Goal: Information Seeking & Learning: Learn about a topic

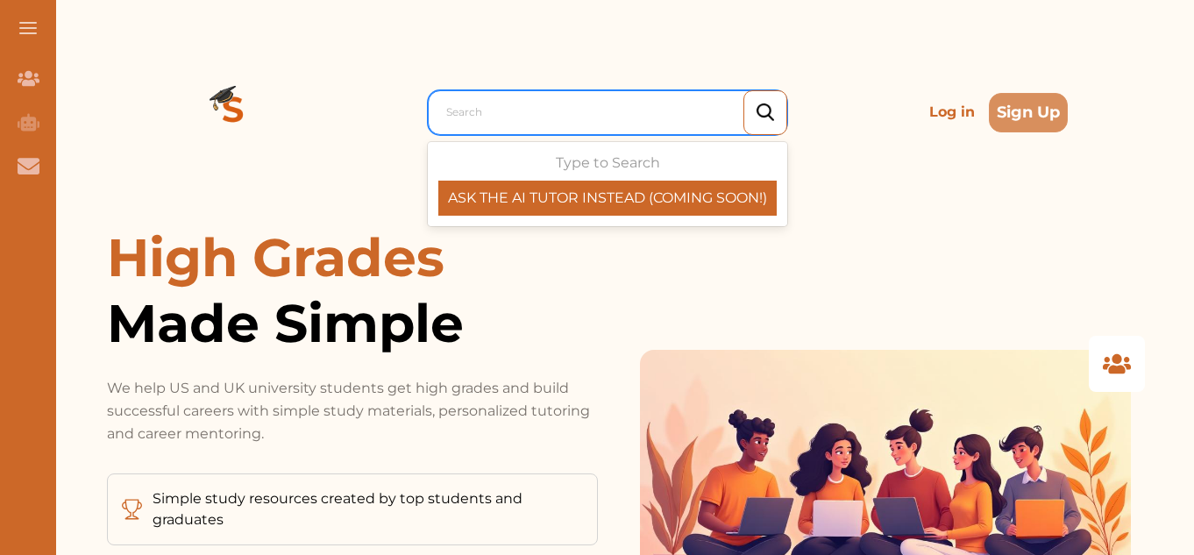
click at [522, 107] on div at bounding box center [611, 112] width 331 height 25
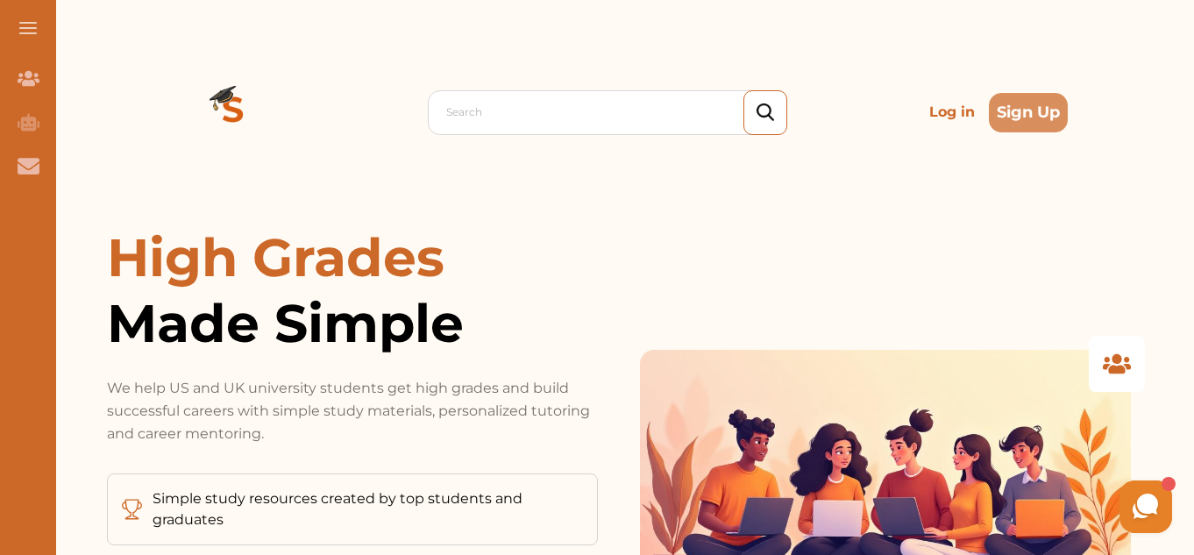
click at [944, 122] on p "Log in" at bounding box center [952, 112] width 60 height 35
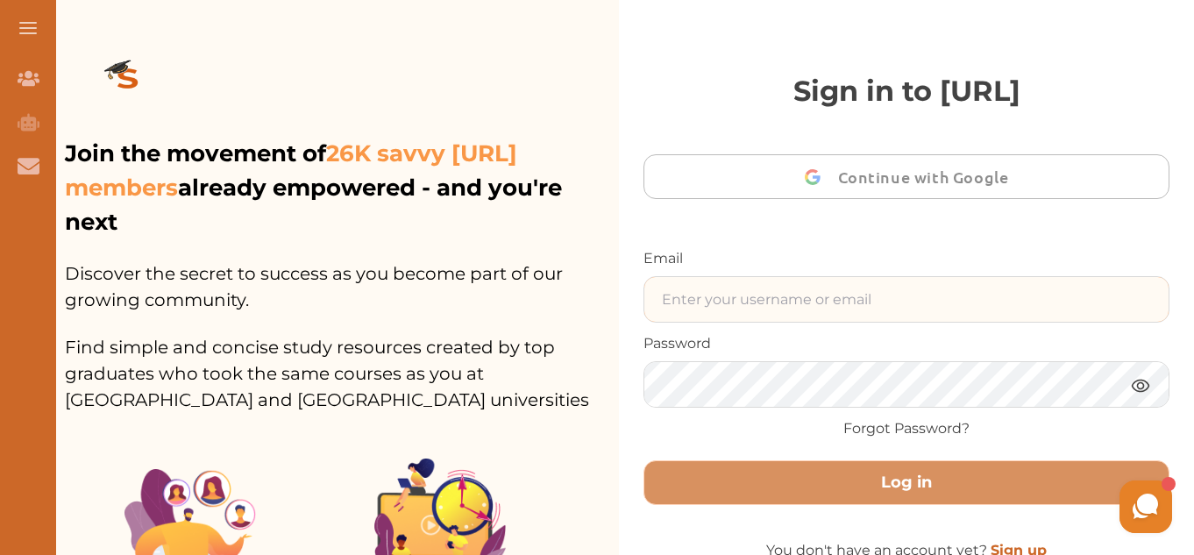
type input "gomanitanya@gmail.com"
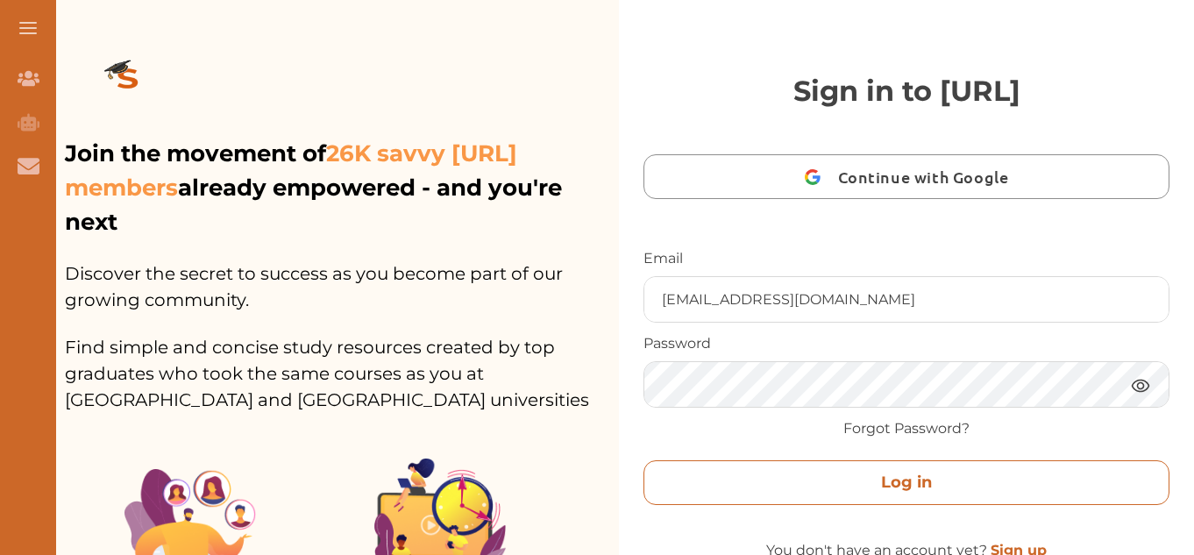
click at [856, 493] on button "Log in" at bounding box center [906, 482] width 526 height 45
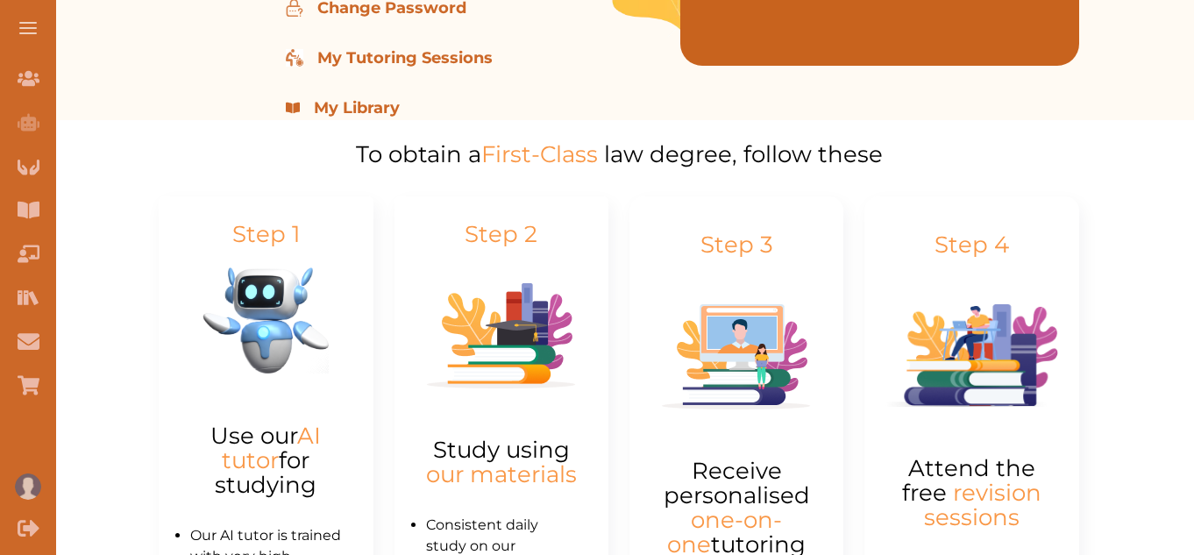
scroll to position [566, 0]
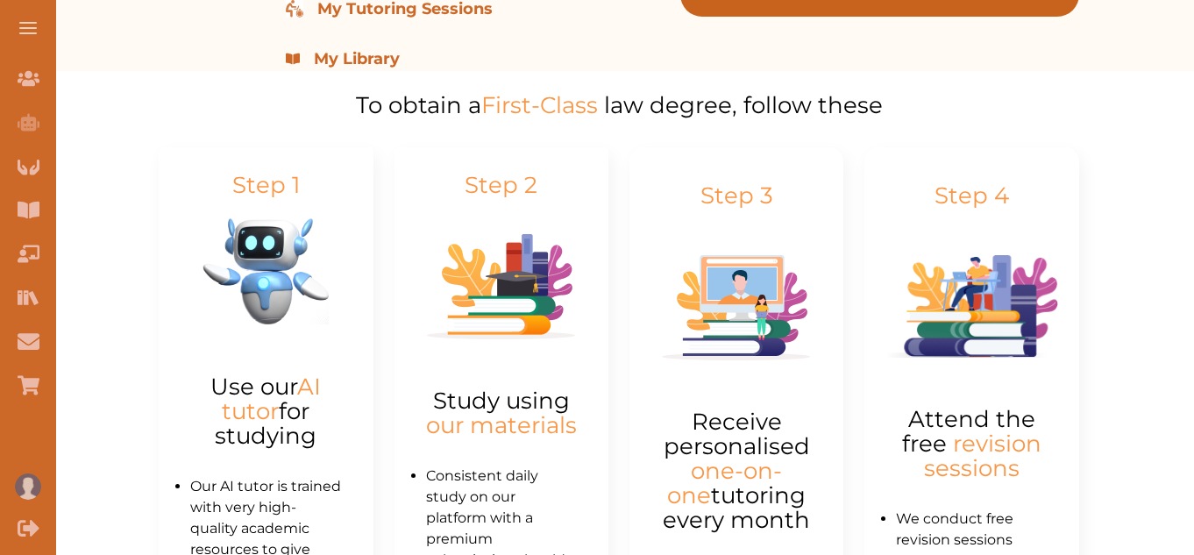
click at [25, 23] on span at bounding box center [28, 23] width 18 height 2
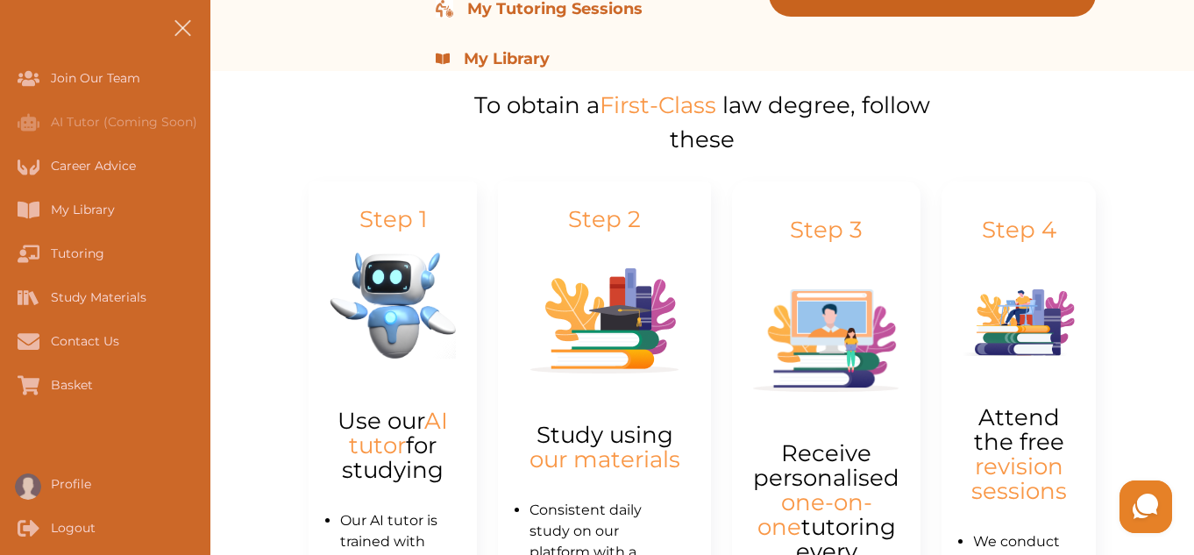
scroll to position [0, 0]
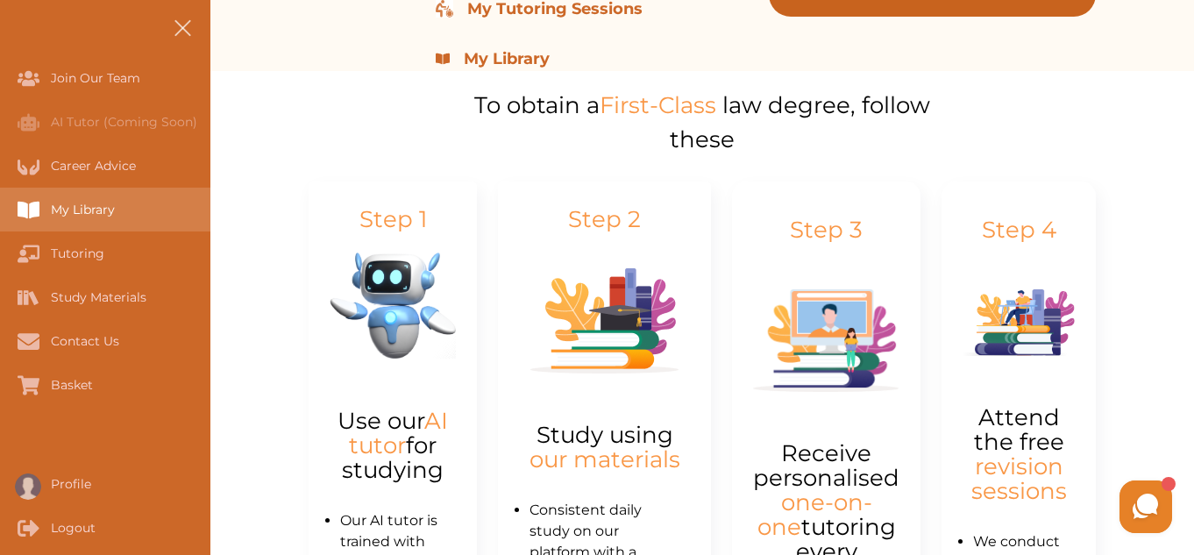
click at [106, 224] on div "My Library" at bounding box center [105, 210] width 210 height 44
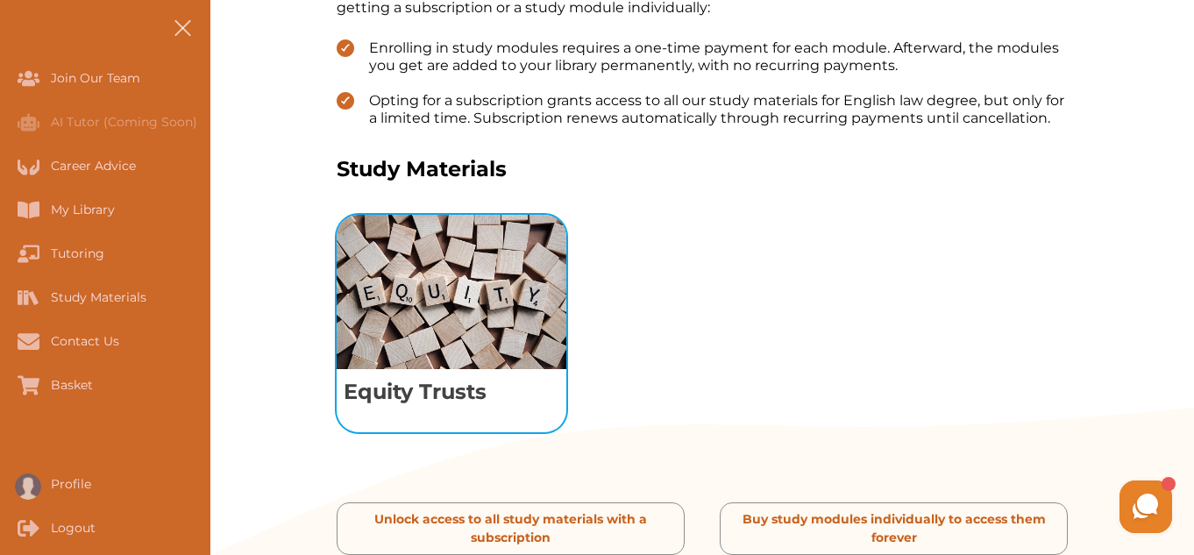
click at [469, 343] on img "View study module: Equity Trusts" at bounding box center [452, 292] width 230 height 154
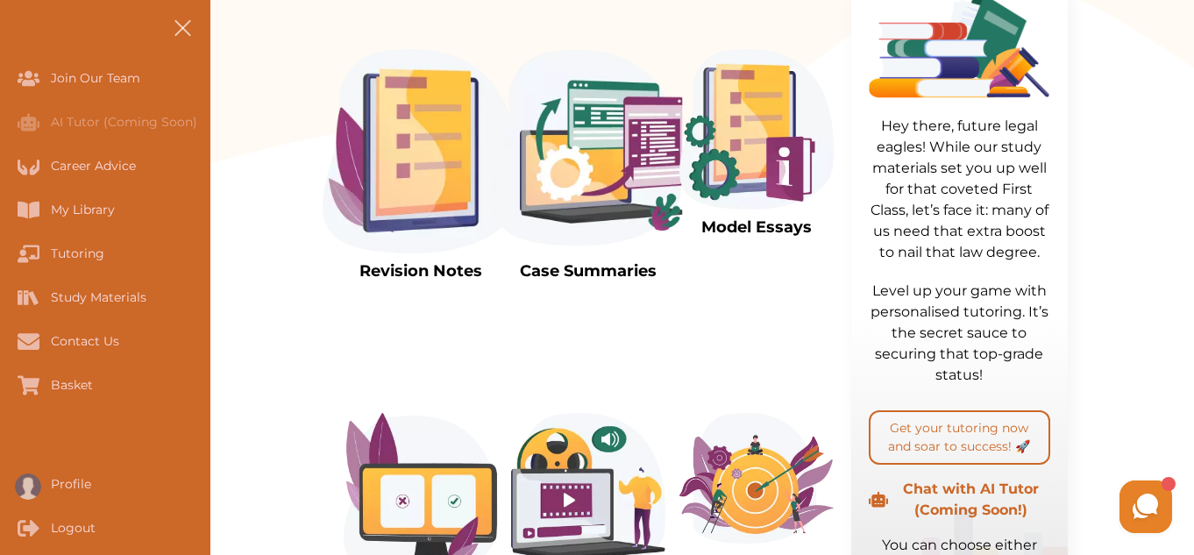
click at [415, 195] on img at bounding box center [421, 151] width 196 height 204
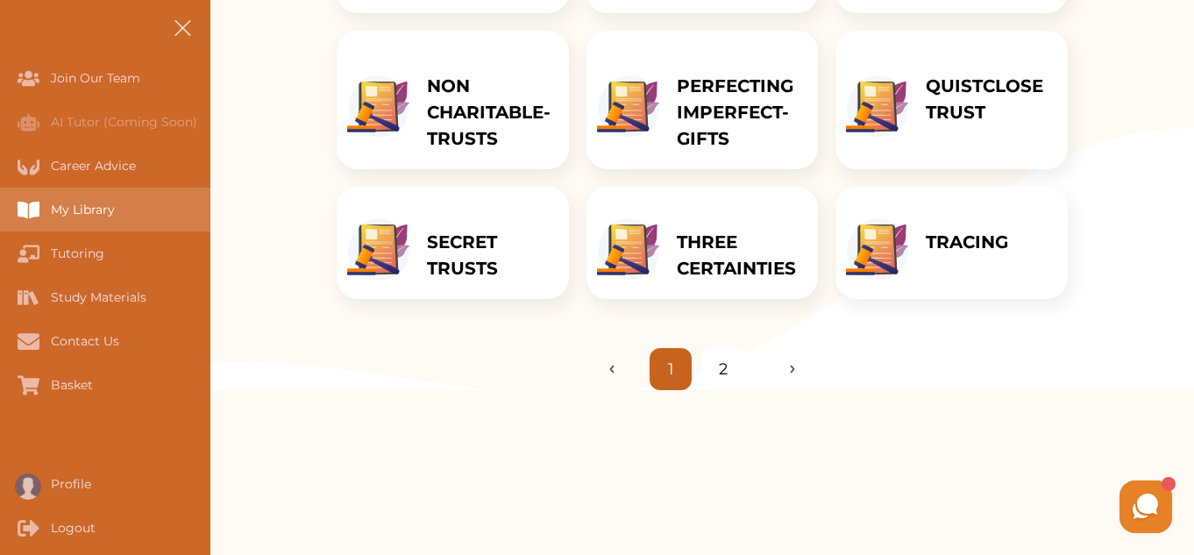
click at [0, 206] on div "My Library" at bounding box center [0, 210] width 0 height 44
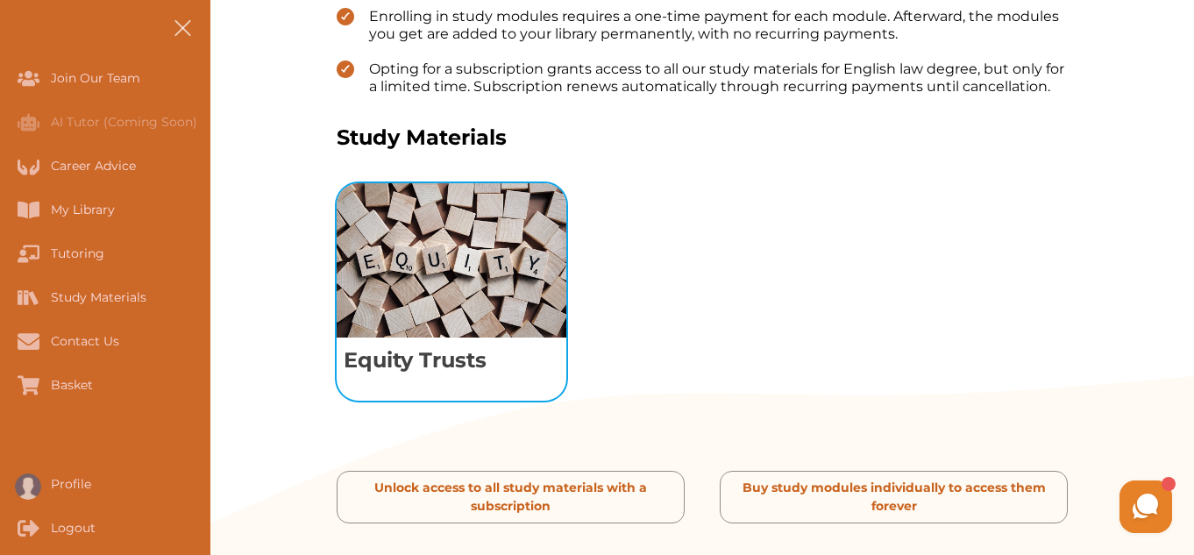
click at [448, 183] on img "View study module: Equity Trusts" at bounding box center [452, 260] width 230 height 154
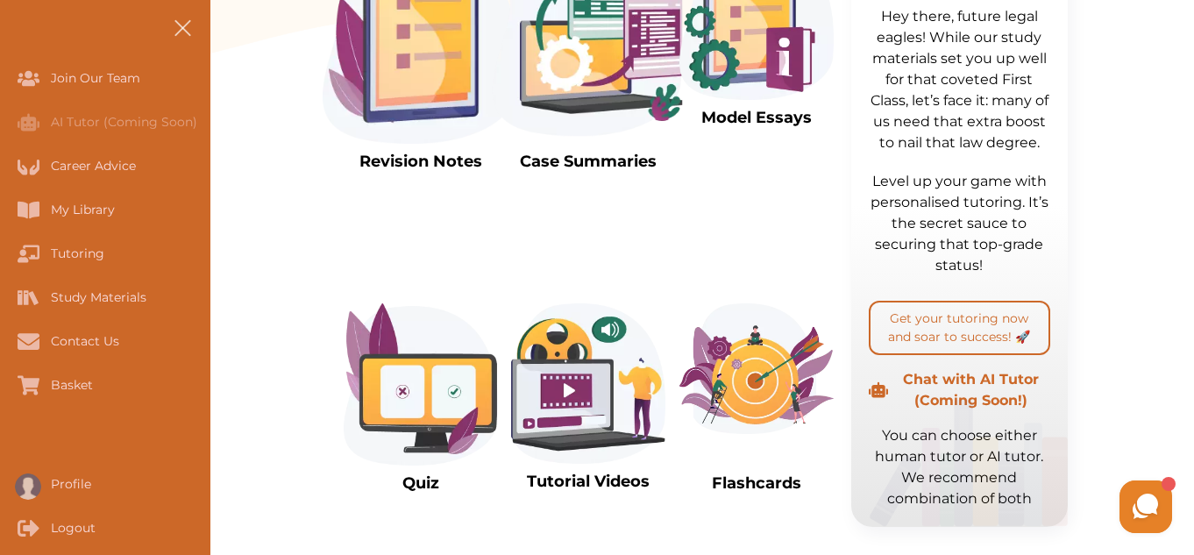
scroll to position [601, 0]
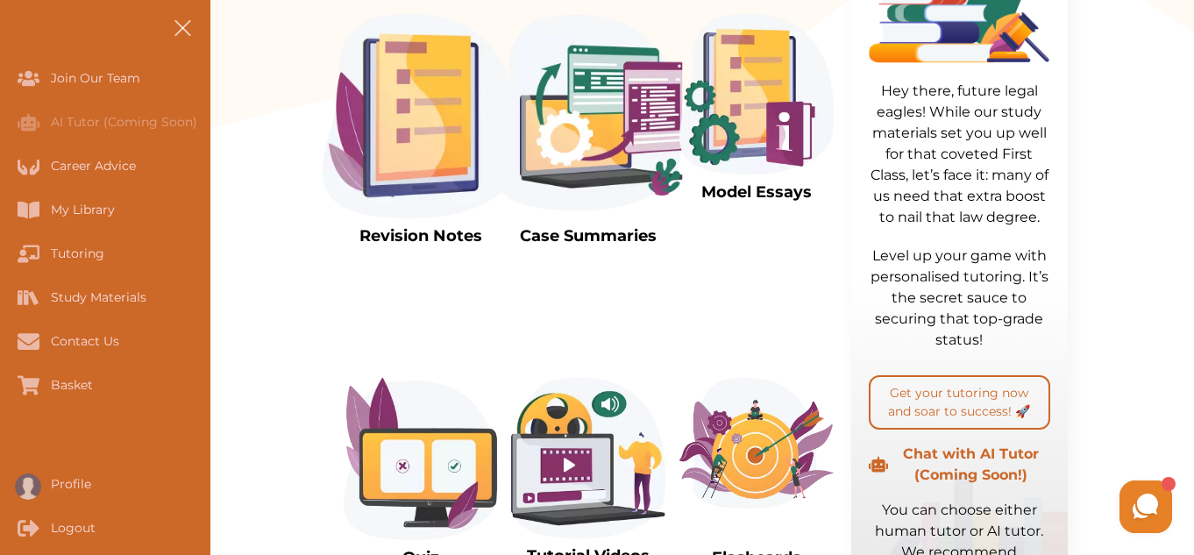
click at [748, 118] on img at bounding box center [756, 94] width 154 height 160
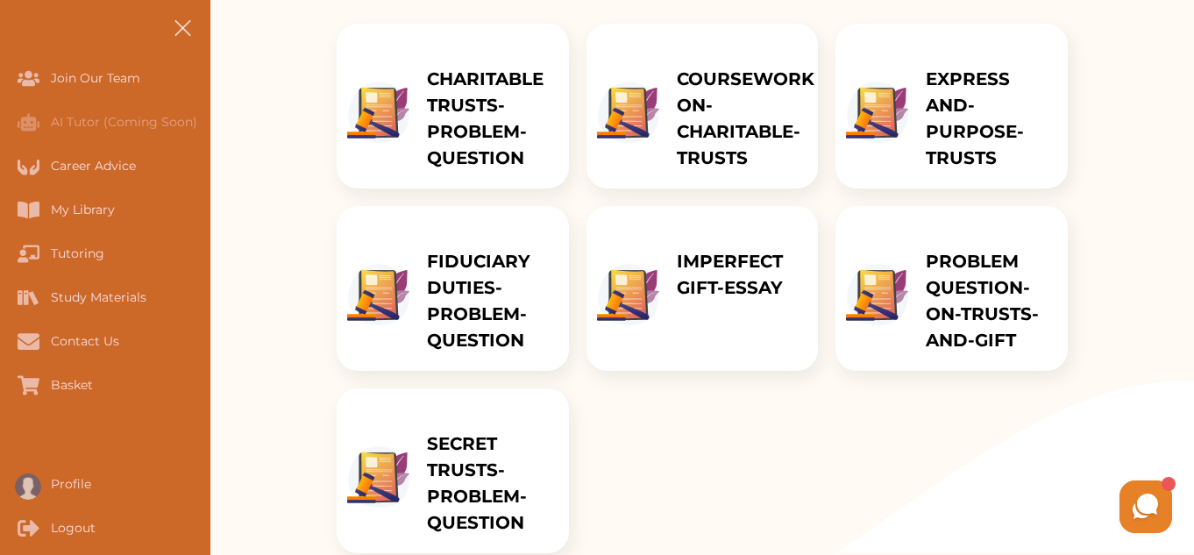
scroll to position [312, 0]
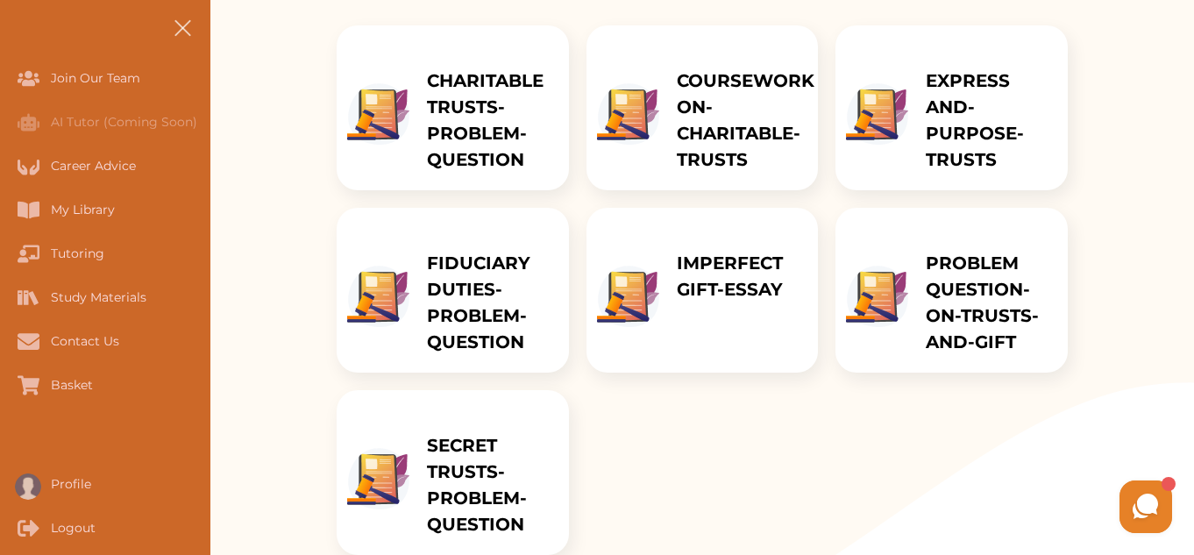
click at [442, 123] on p "CHARITABLE TRUSTS-PROBLEM-QUESTION" at bounding box center [489, 119] width 124 height 105
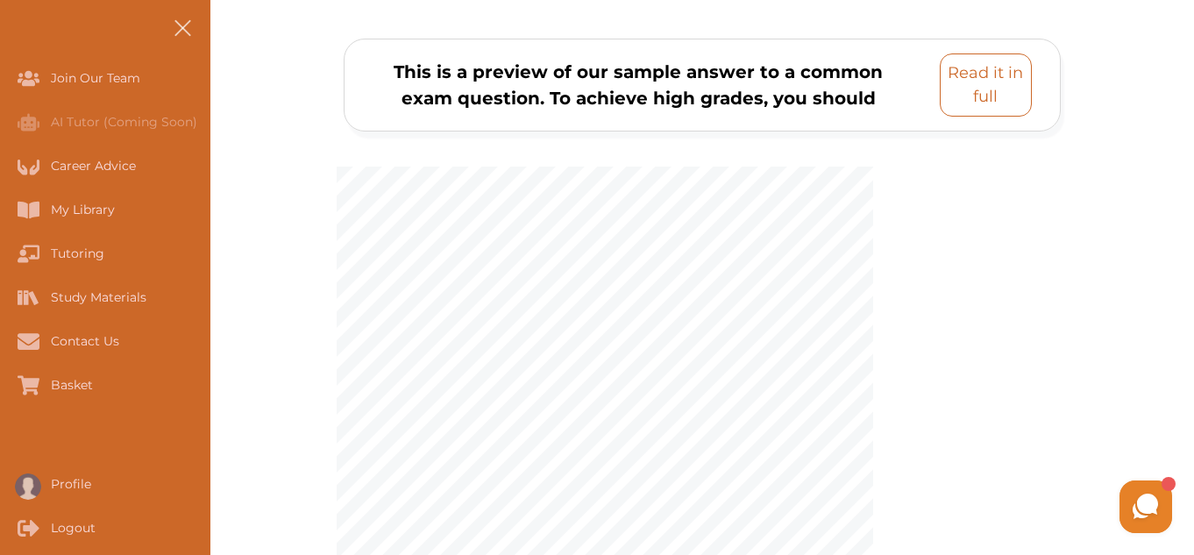
click at [977, 82] on p "Read it in full" at bounding box center [985, 84] width 76 height 47
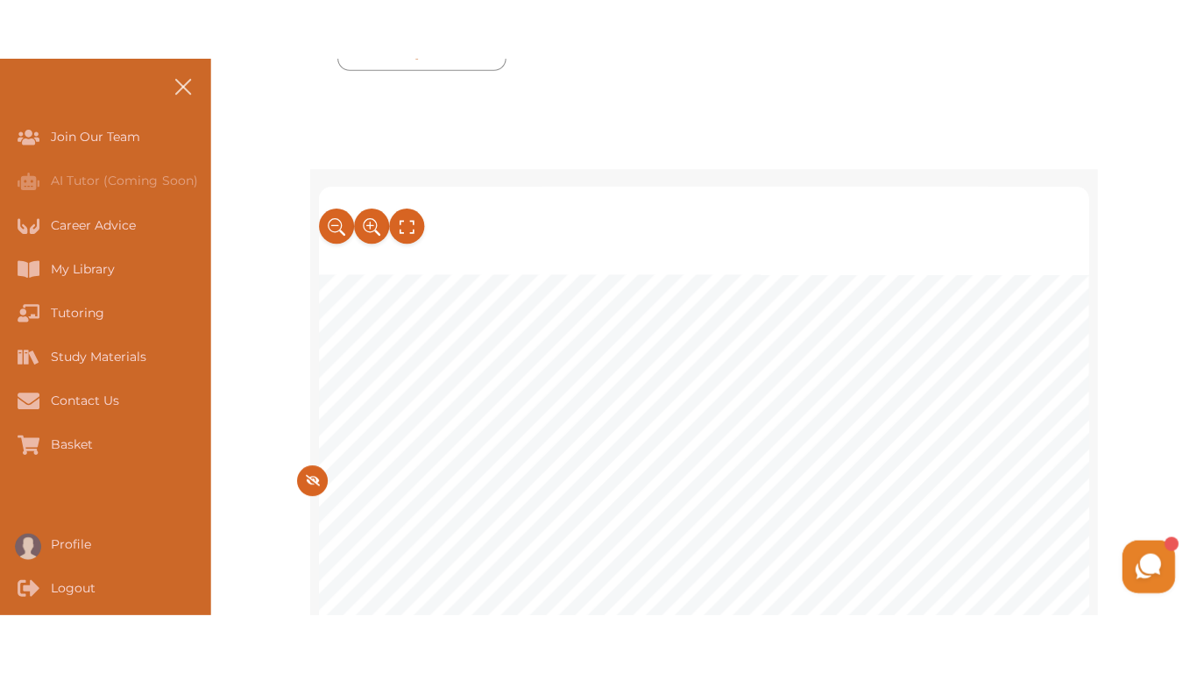
scroll to position [210, 0]
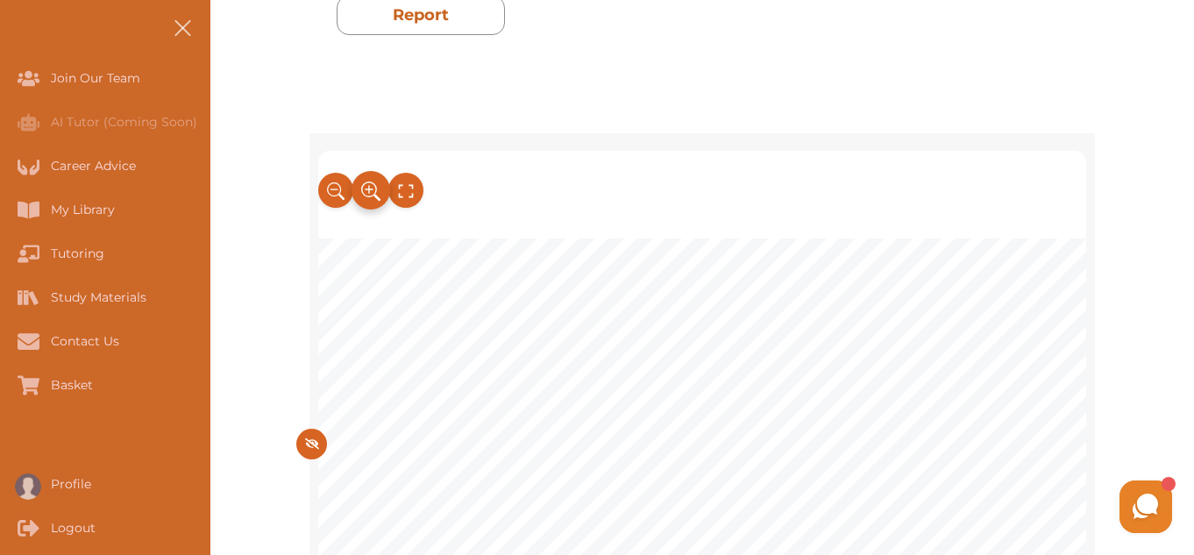
click at [369, 195] on icon at bounding box center [370, 191] width 19 height 29
click at [395, 192] on button at bounding box center [406, 190] width 39 height 39
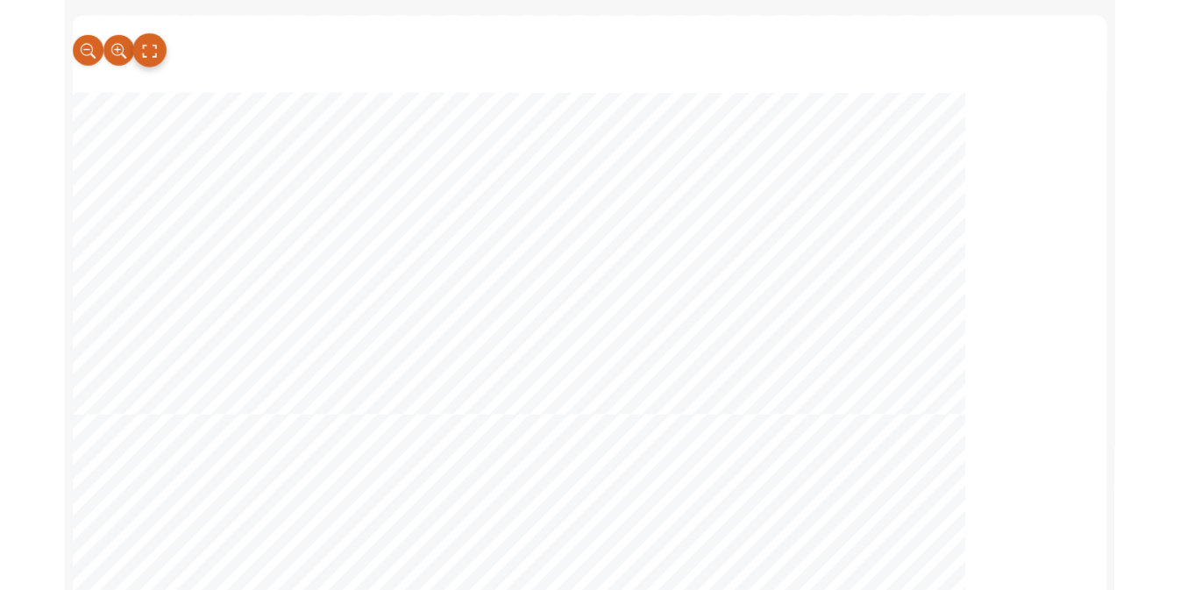
scroll to position [947, 0]
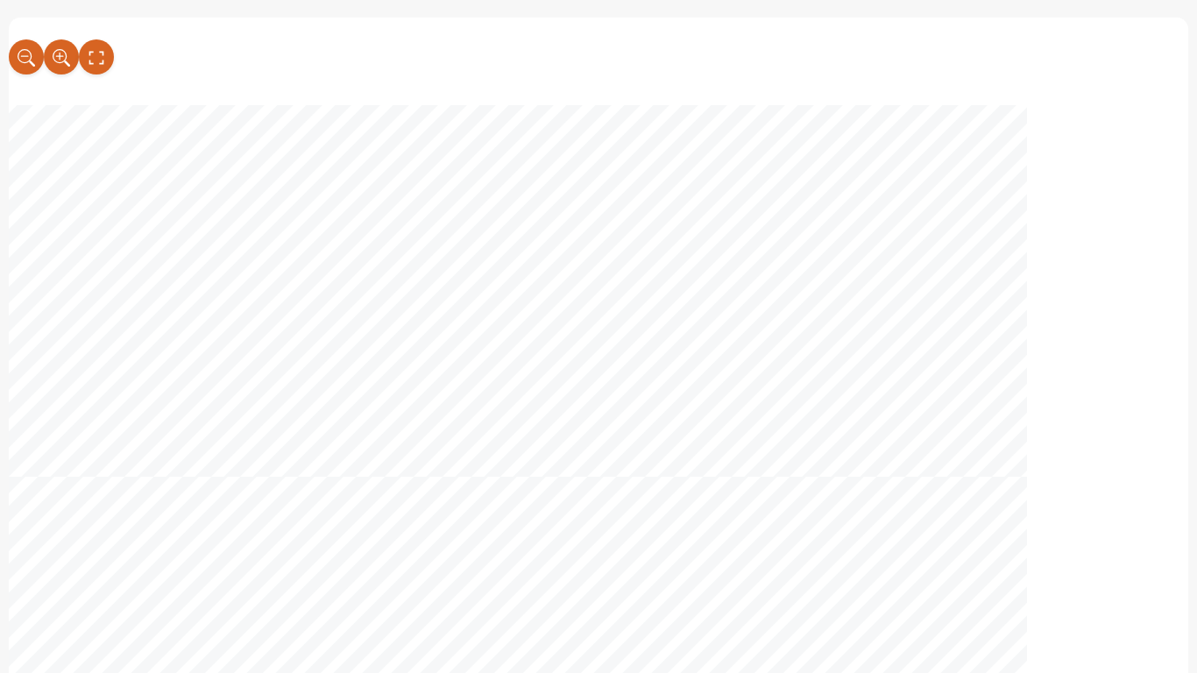
click at [1191, 242] on div "1 Equity and Trusts Question : The following clauses are contained in Garry’s w…" at bounding box center [598, 336] width 1197 height 673
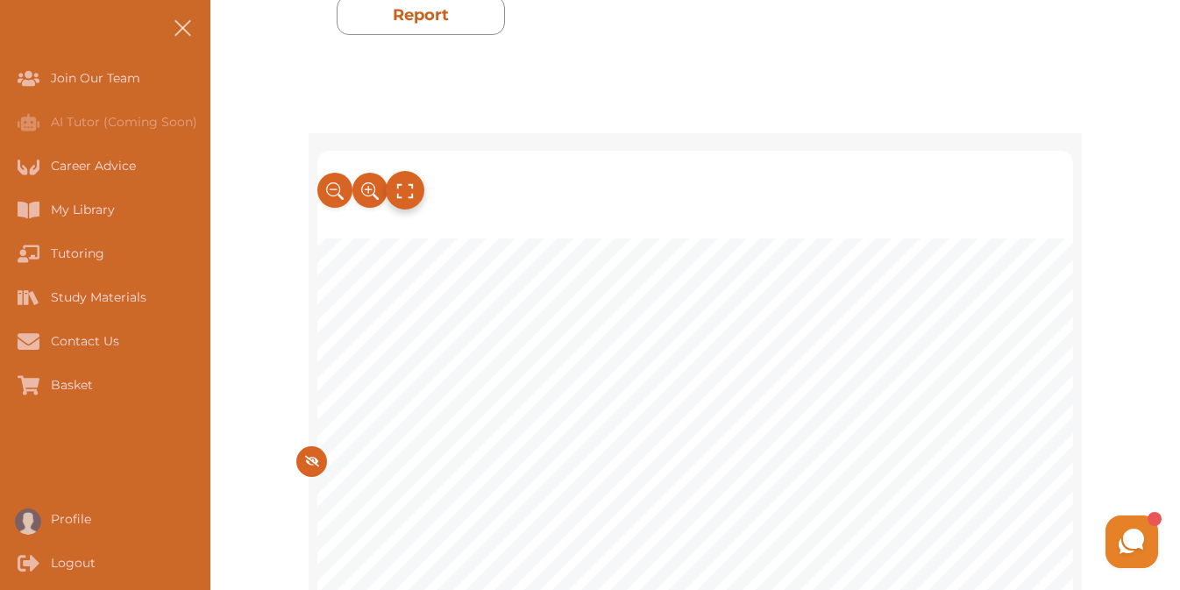
click at [411, 197] on icon at bounding box center [405, 191] width 16 height 15
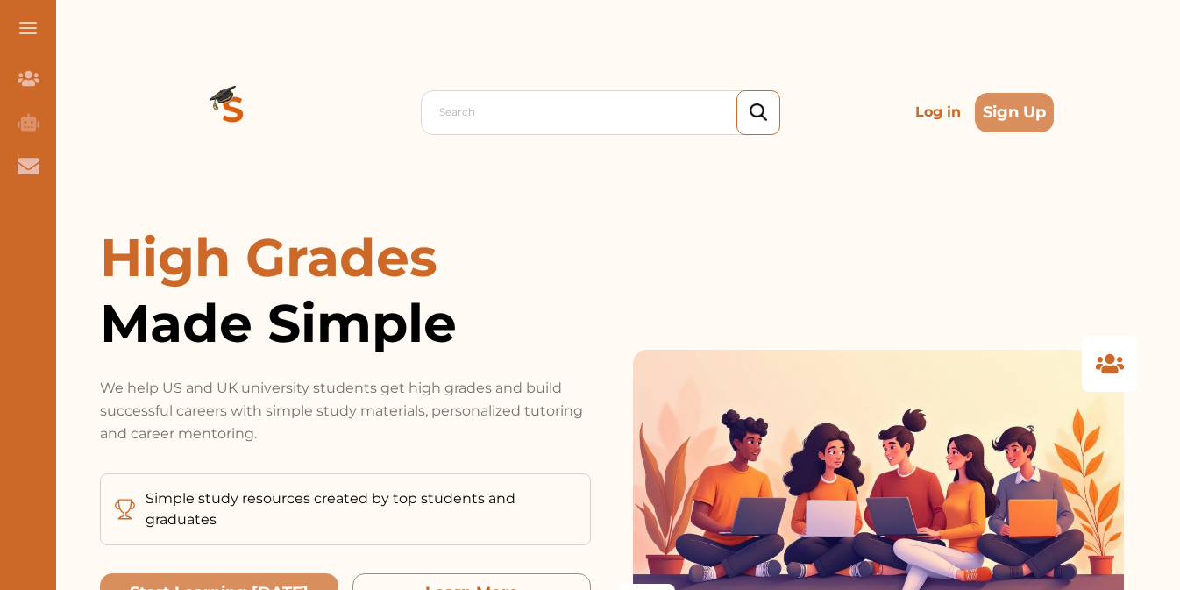
click at [946, 112] on p "Log in" at bounding box center [938, 112] width 60 height 35
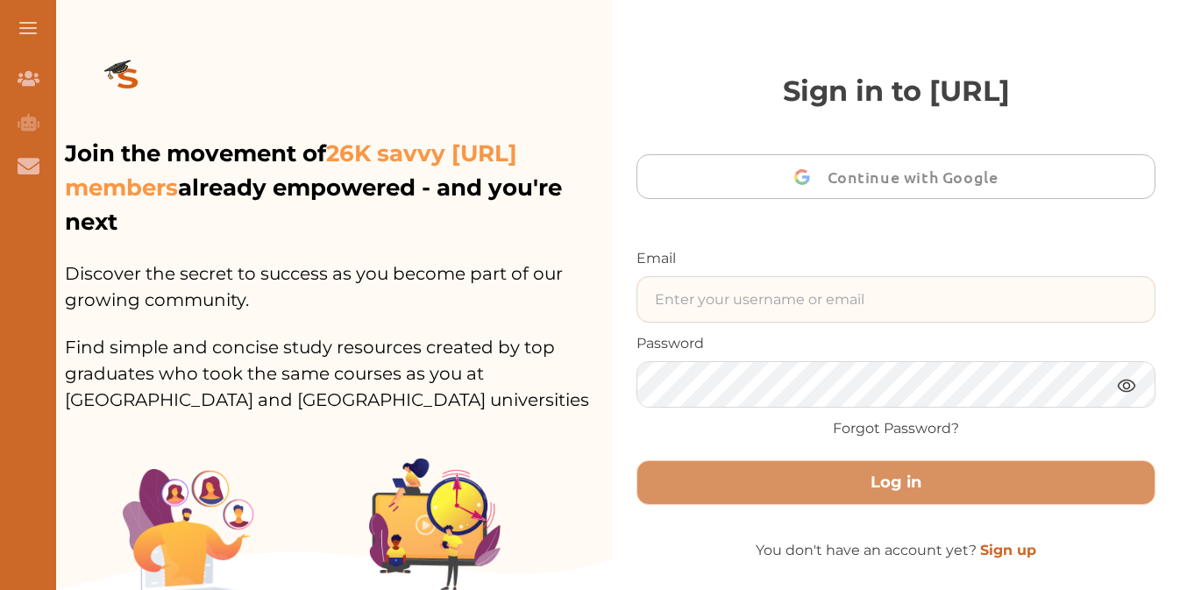
type input "[EMAIL_ADDRESS][DOMAIN_NAME]"
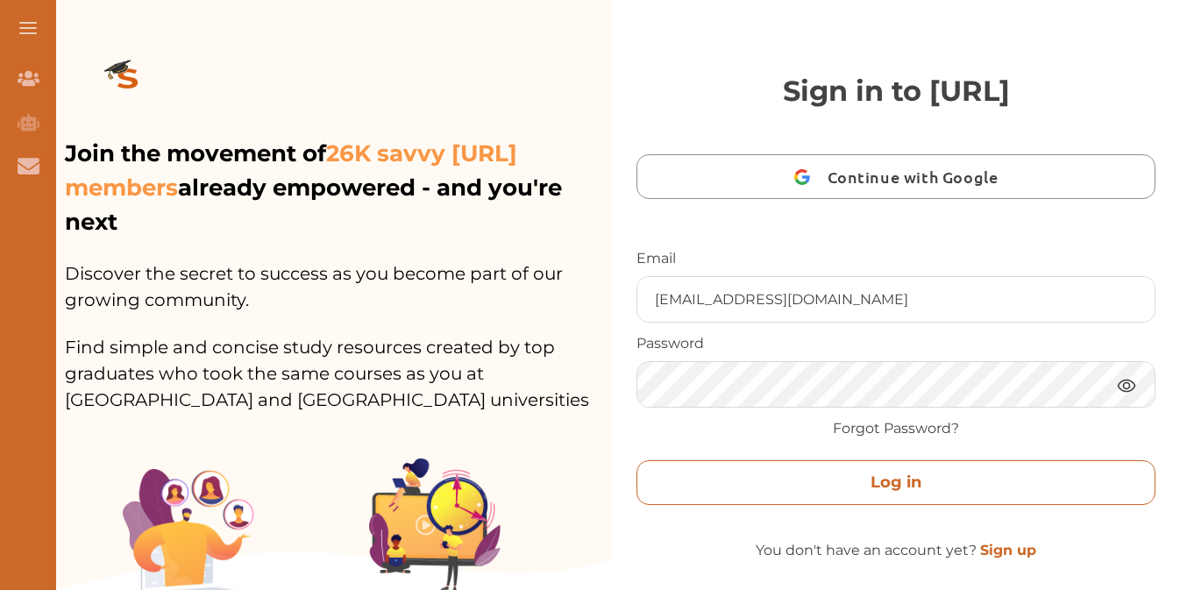
click at [846, 469] on button "Log in" at bounding box center [895, 482] width 519 height 45
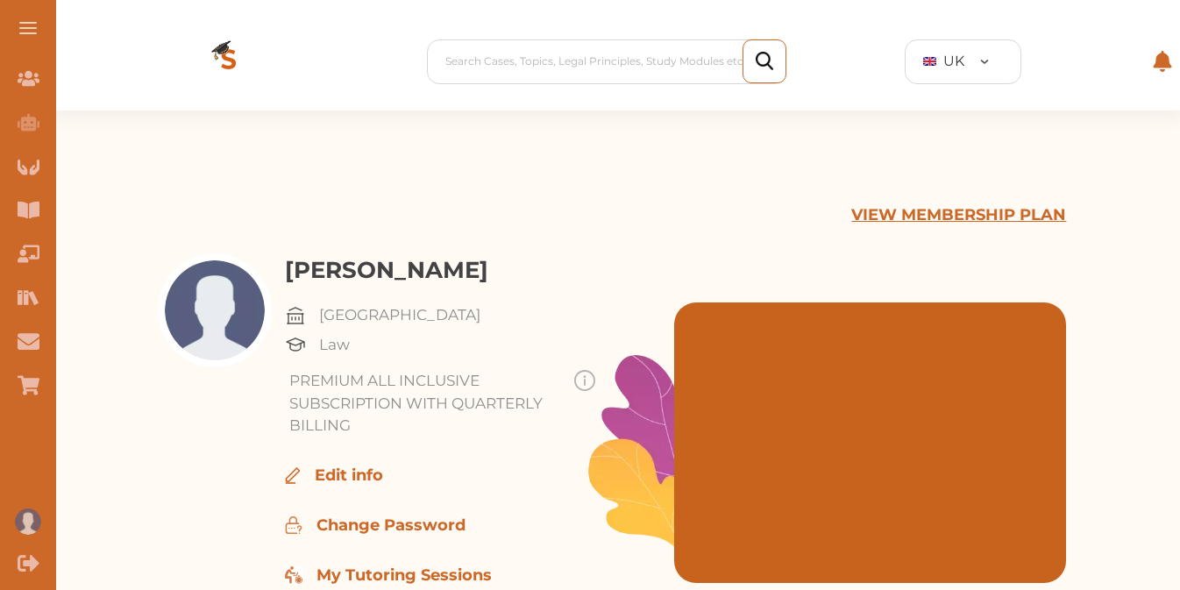
click at [41, 18] on button at bounding box center [28, 28] width 56 height 56
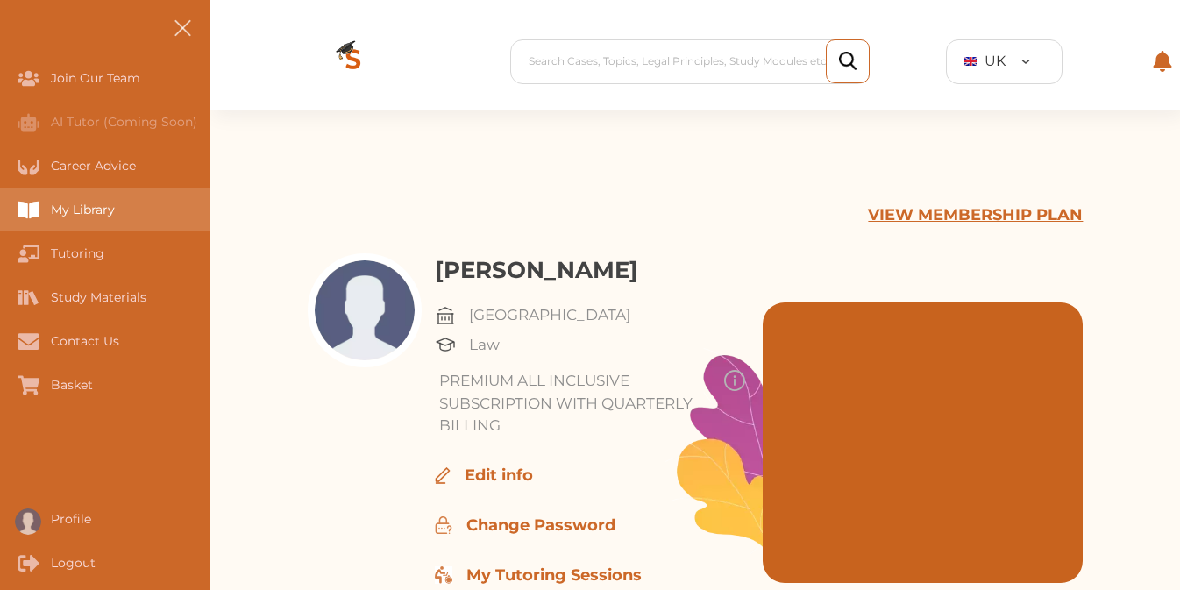
click at [59, 195] on div "My Library" at bounding box center [105, 210] width 210 height 44
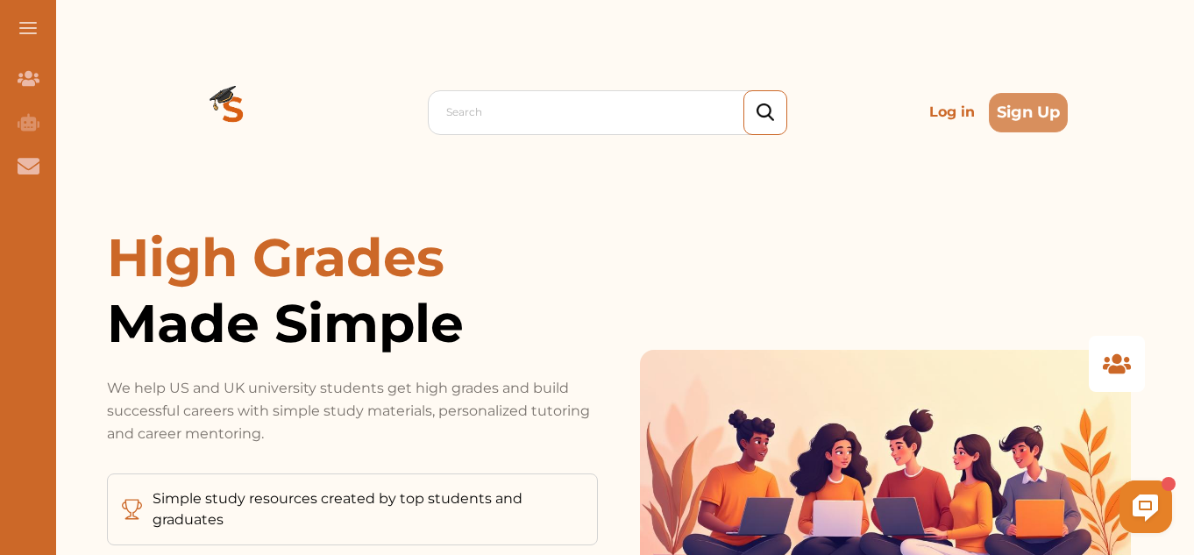
click at [593, 114] on p "Log in" at bounding box center [952, 112] width 60 height 35
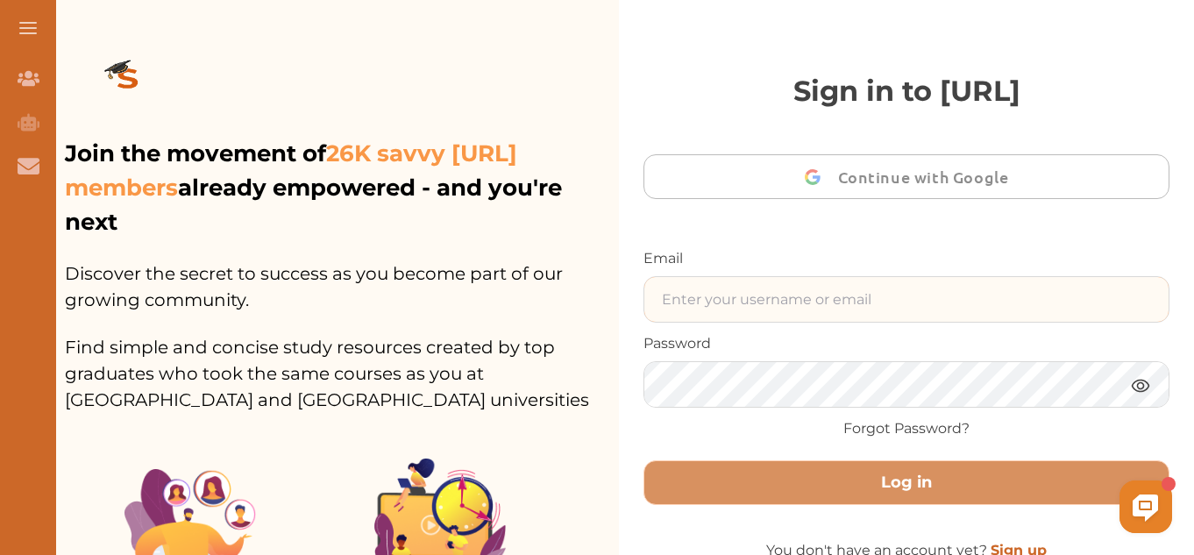
type input "[EMAIL_ADDRESS][DOMAIN_NAME]"
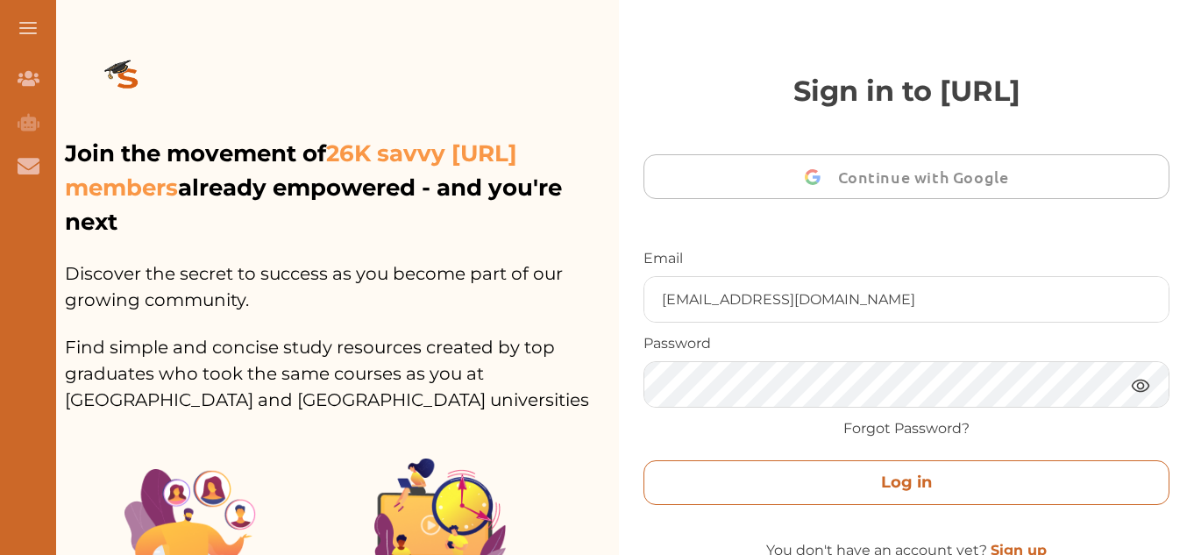
click at [593, 238] on button "Log in" at bounding box center [906, 482] width 526 height 45
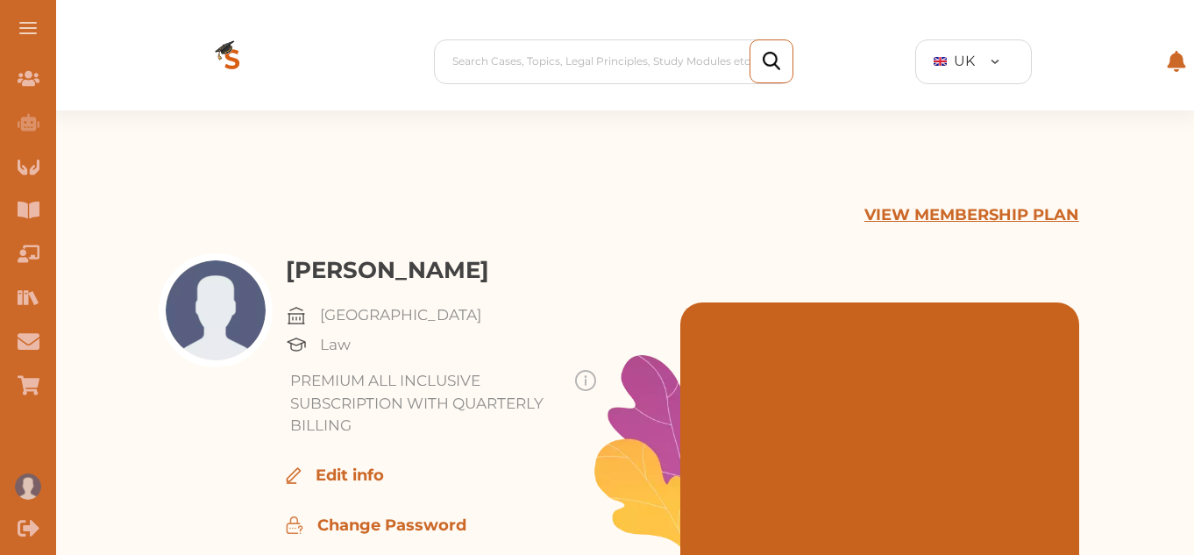
click at [25, 32] on button at bounding box center [28, 28] width 56 height 56
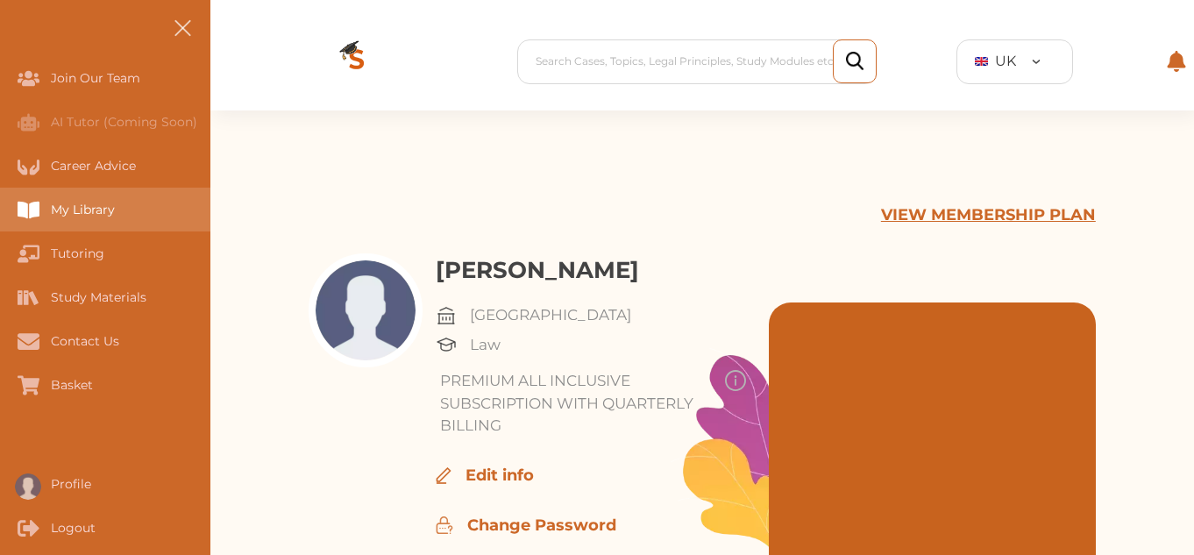
click at [0, 209] on div "My Library" at bounding box center [0, 210] width 0 height 44
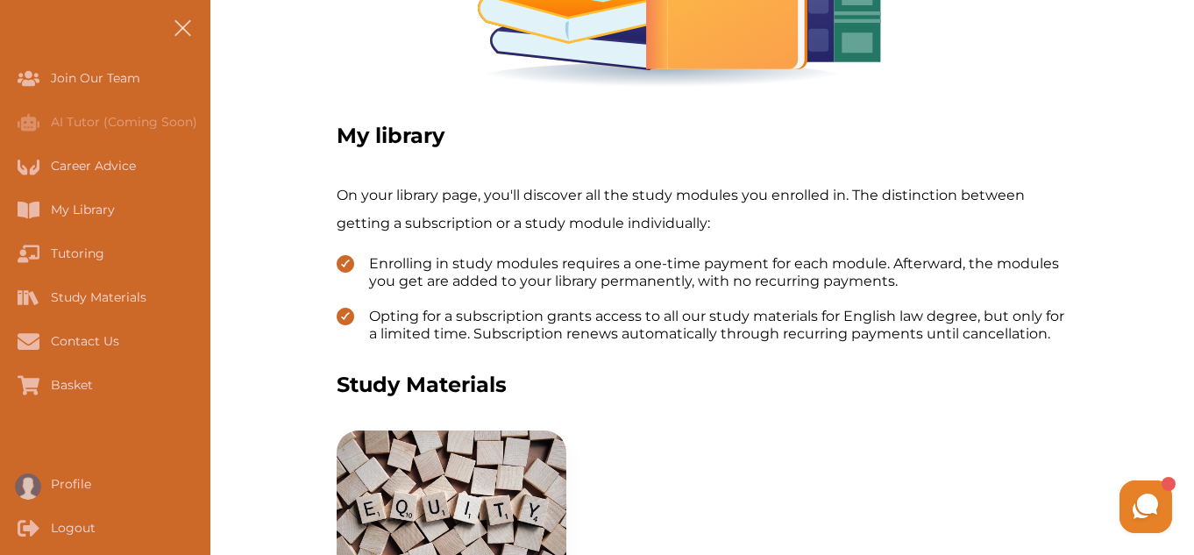
scroll to position [386, 0]
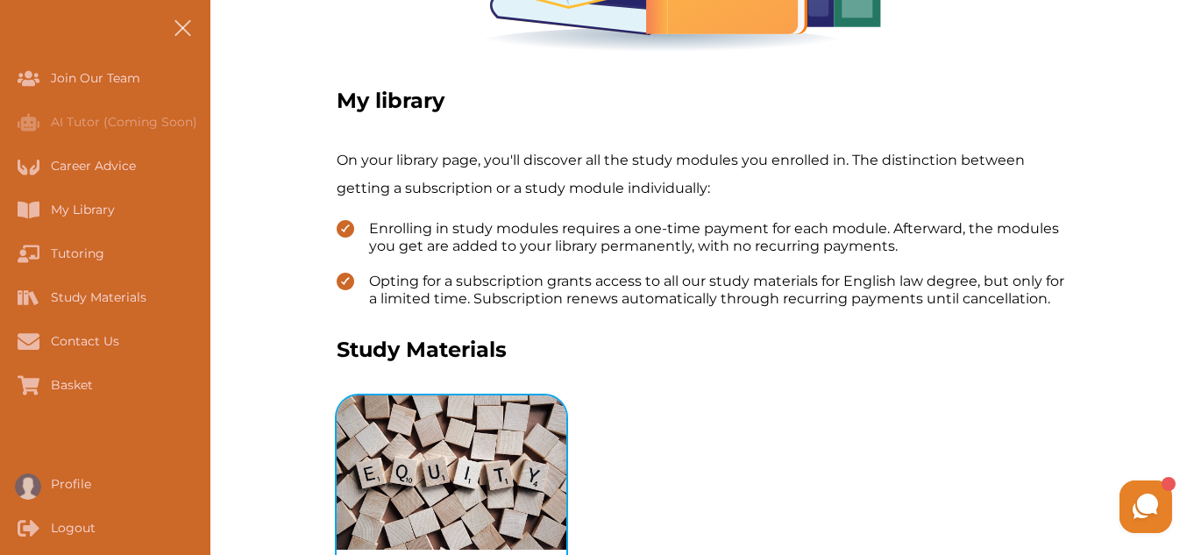
click at [417, 436] on img "View study module: Equity Trusts" at bounding box center [452, 472] width 230 height 154
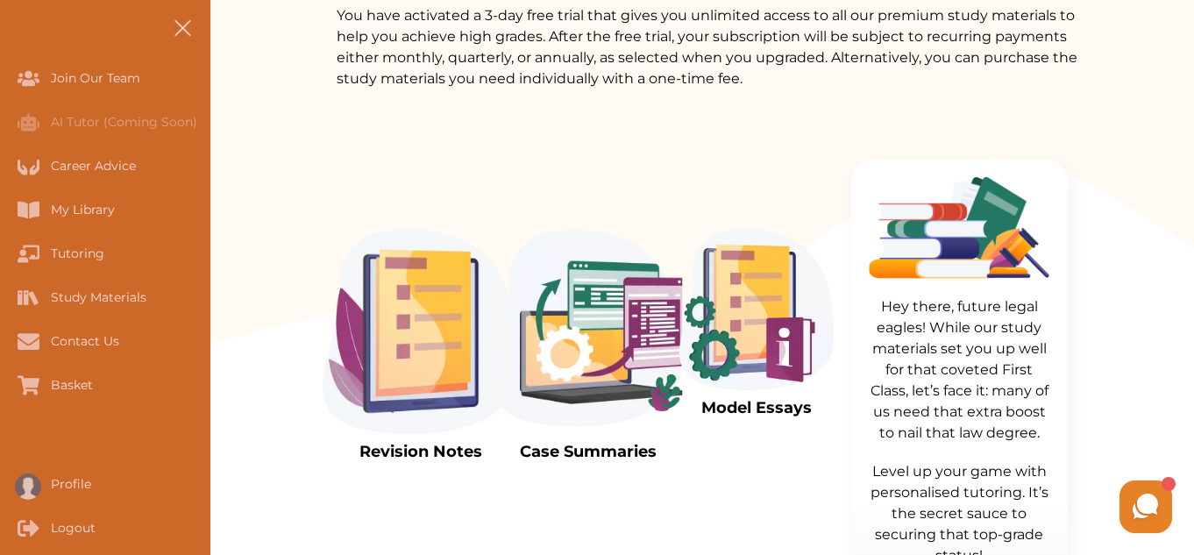
click at [797, 369] on img at bounding box center [756, 310] width 154 height 160
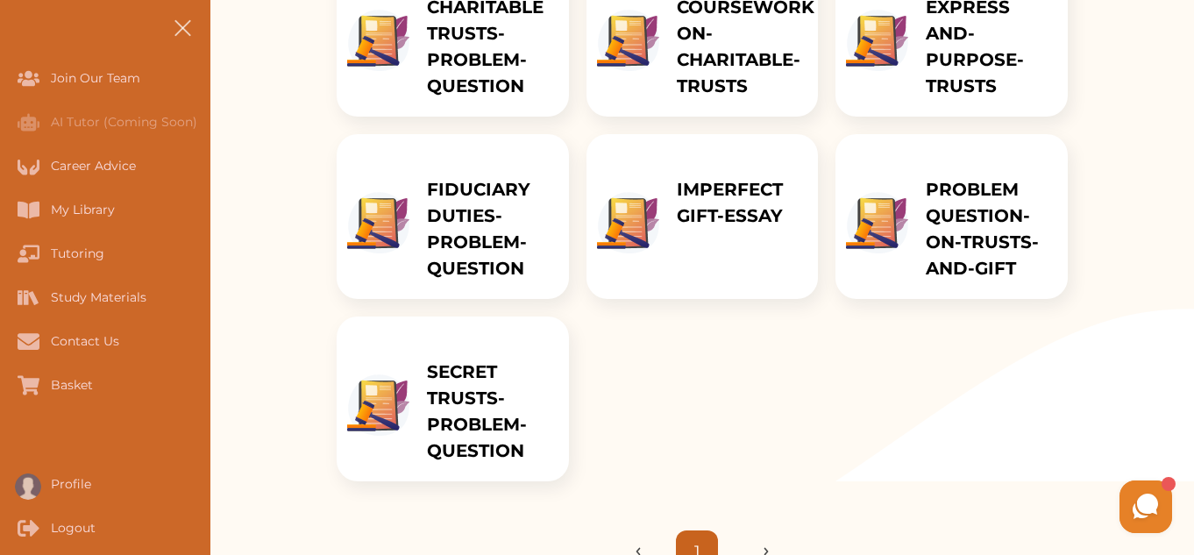
click at [425, 46] on div "CHARITABLE TRUSTS-PROBLEM-QUESTION" at bounding box center [489, 34] width 160 height 165
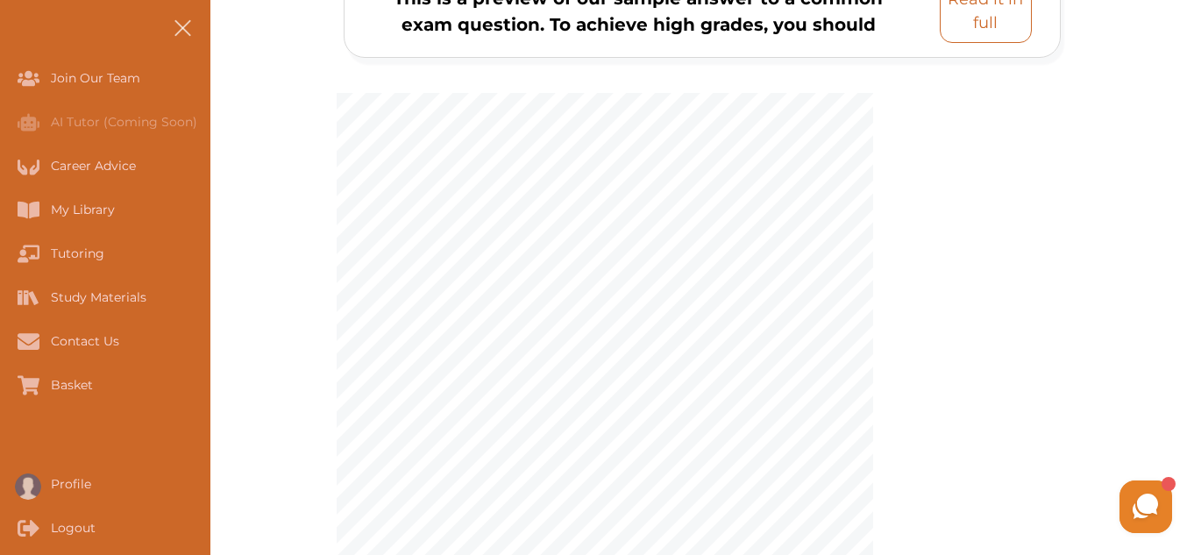
click at [988, 27] on p "Read it in full" at bounding box center [985, 11] width 76 height 47
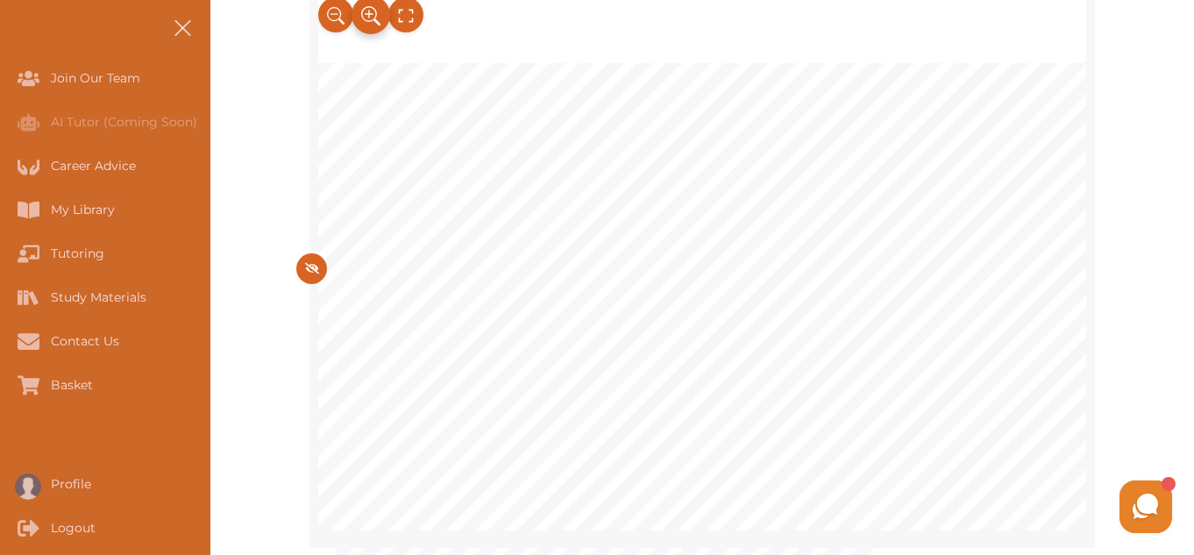
click at [372, 9] on icon at bounding box center [370, 16] width 19 height 29
click at [405, 23] on icon at bounding box center [405, 16] width 19 height 29
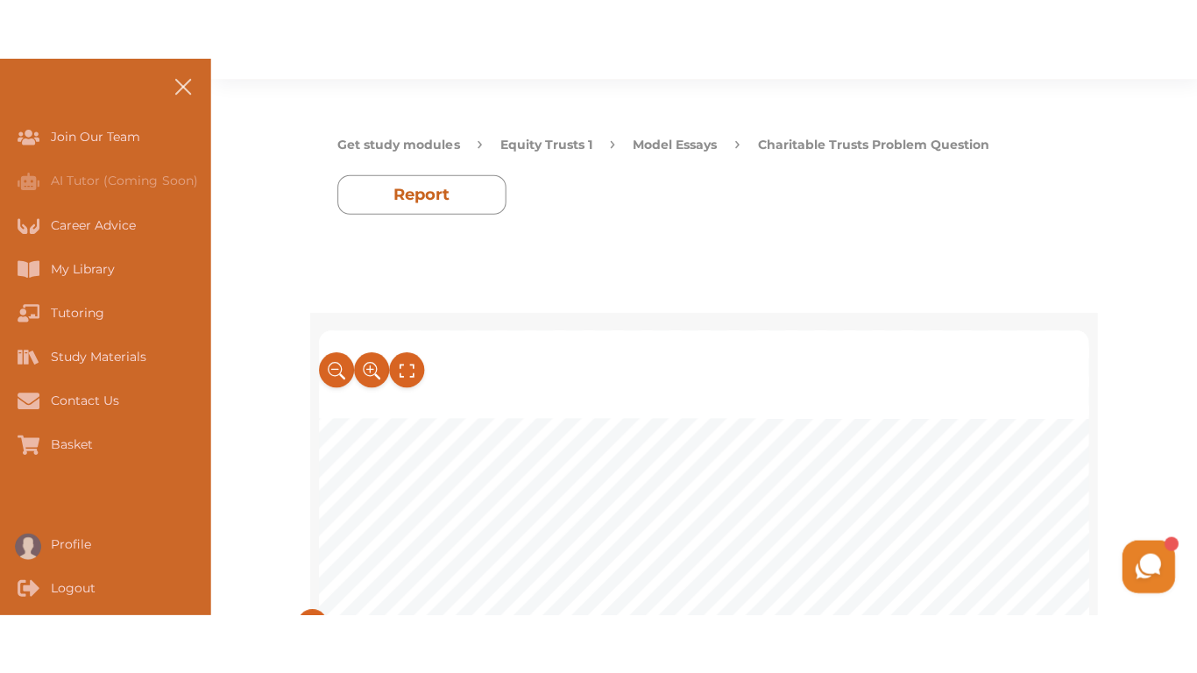
scroll to position [947, 0]
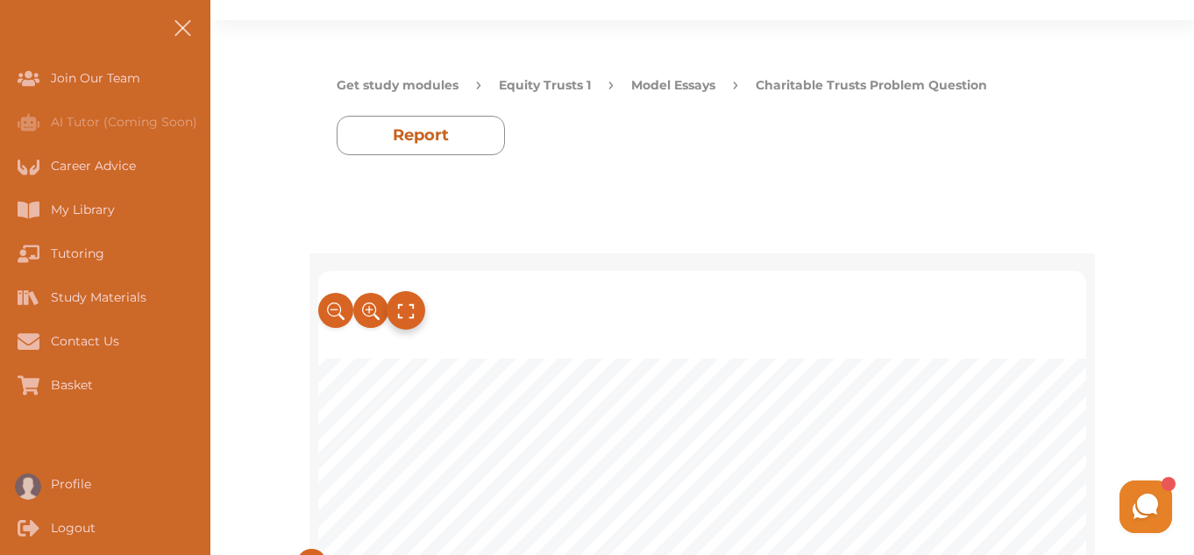
click at [405, 307] on icon at bounding box center [405, 311] width 19 height 29
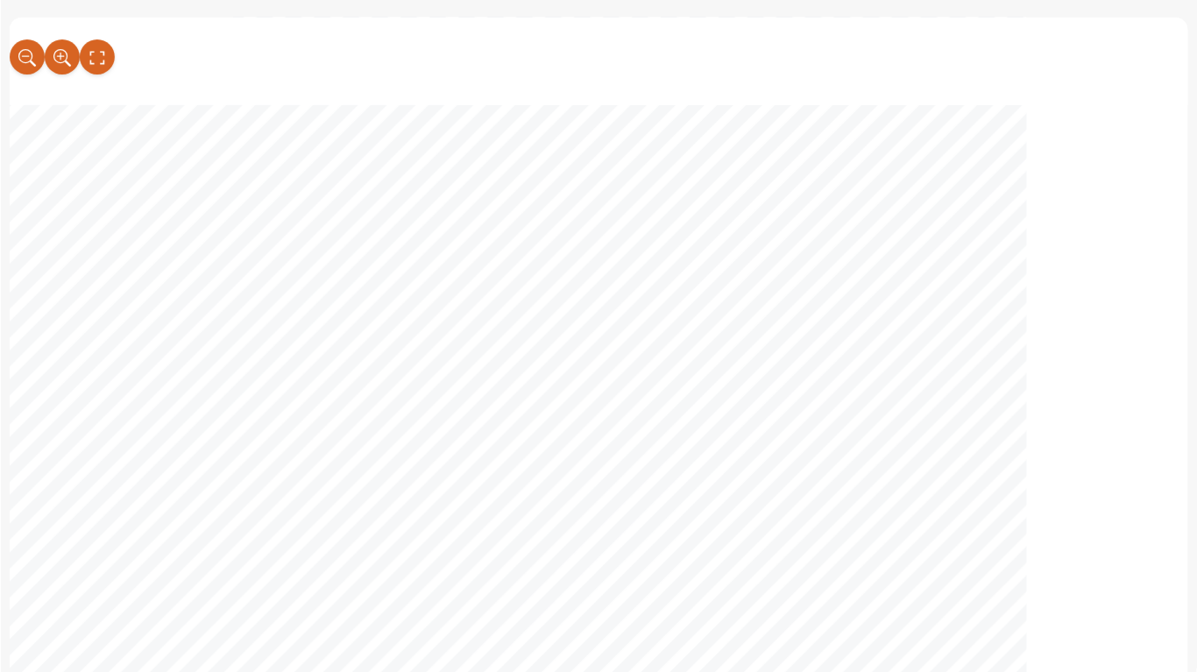
scroll to position [2033, 0]
